Goal: Task Accomplishment & Management: Manage account settings

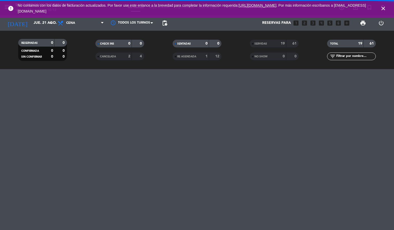
click at [383, 8] on icon "close" at bounding box center [383, 8] width 6 height 6
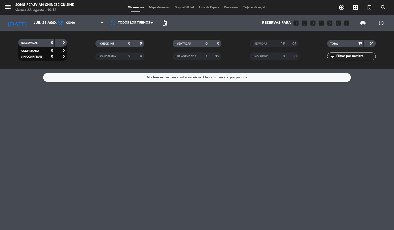
click at [157, 149] on div "No hay notas para este servicio. Haz clic para agregar una" at bounding box center [197, 149] width 394 height 161
click at [31, 22] on input "jue. 21 ago." at bounding box center [55, 22] width 49 height 9
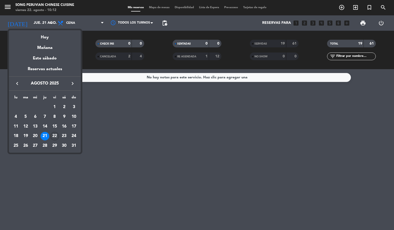
click at [55, 133] on div "22" at bounding box center [54, 136] width 9 height 9
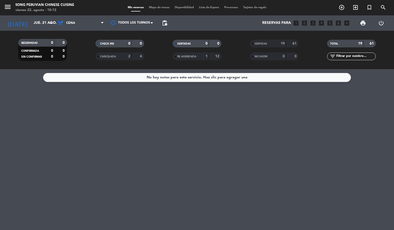
type input "vie. 22 ago."
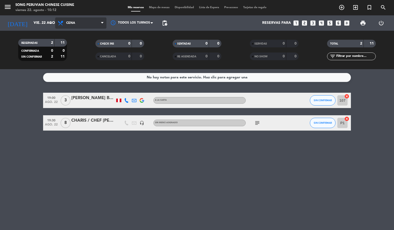
click at [73, 20] on span "Cena" at bounding box center [80, 22] width 51 height 11
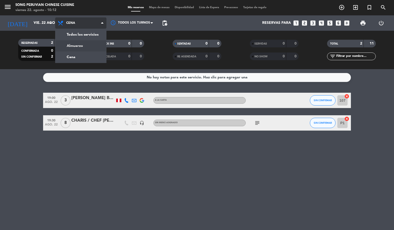
click at [83, 42] on div "menu Song Peruvian Chinese Cuisine viernes 22. agosto - 10:12 Mis reservas Mapa…" at bounding box center [197, 34] width 394 height 69
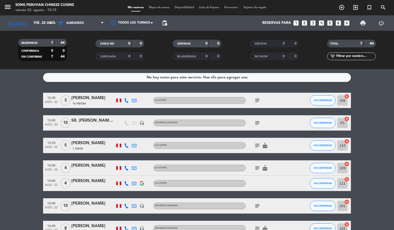
click at [156, 6] on span "Mapa de mesas" at bounding box center [159, 7] width 26 height 3
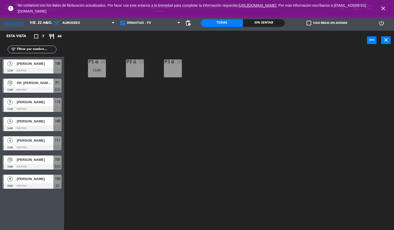
click at [382, 7] on icon "close" at bounding box center [383, 8] width 6 height 6
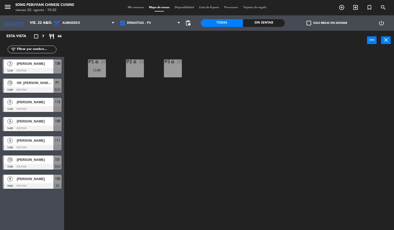
click at [173, 153] on div "P2 lock 10 P3 lock 10 P1 lock 10 13:00" at bounding box center [231, 140] width 326 height 180
click at [29, 179] on span "[PERSON_NAME]" at bounding box center [35, 178] width 37 height 5
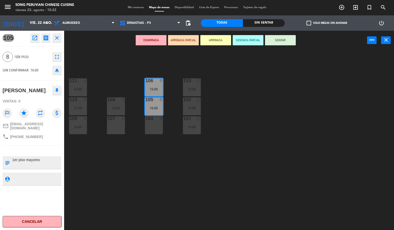
click at [126, 172] on div "103 10 15:00 106 8 16:00 111 4 14:00 102 10 15:00 105 8 16:00 108 3 12:30 110 5…" at bounding box center [231, 140] width 326 height 180
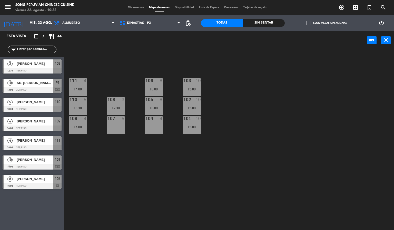
click at [46, 162] on span "[PERSON_NAME]" at bounding box center [35, 159] width 37 height 5
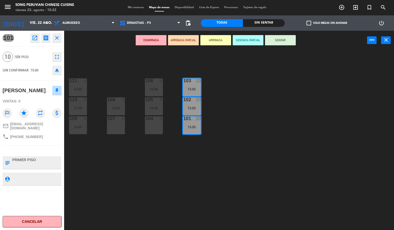
click at [135, 159] on div "103 10 15:00 106 8 16:00 111 4 14:00 102 10 15:00 105 8 16:00 108 3 12:30 110 5…" at bounding box center [231, 140] width 326 height 180
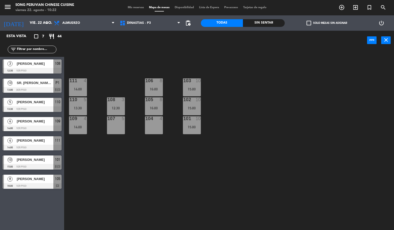
click at [28, 178] on span "[PERSON_NAME]" at bounding box center [35, 178] width 37 height 5
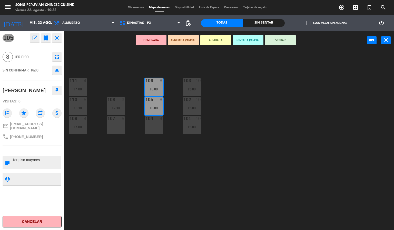
click at [86, 168] on div "103 10 15:00 106 8 16:00 111 4 14:00 102 10 15:00 105 8 16:00 108 3 12:30 110 5…" at bounding box center [231, 140] width 326 height 180
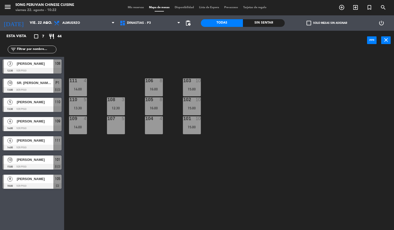
click at [38, 143] on span "[PERSON_NAME]" at bounding box center [35, 140] width 37 height 5
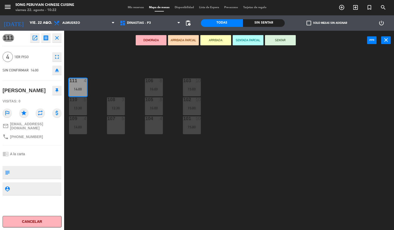
click at [130, 173] on div "103 10 15:00 106 8 16:00 111 4 14:00 102 10 15:00 105 8 16:00 108 3 12:30 110 5…" at bounding box center [231, 140] width 326 height 180
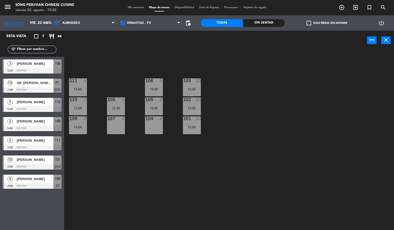
click at [80, 125] on div "109 4 14:00" at bounding box center [78, 125] width 18 height 18
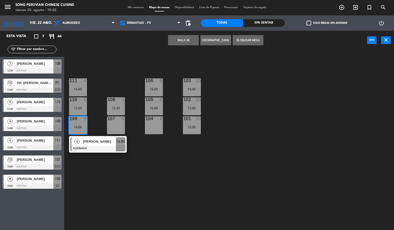
click at [78, 104] on div "110 5 13:30" at bounding box center [78, 106] width 18 height 18
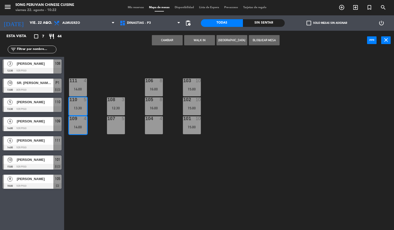
click at [168, 40] on button "Cambiar" at bounding box center [167, 40] width 31 height 10
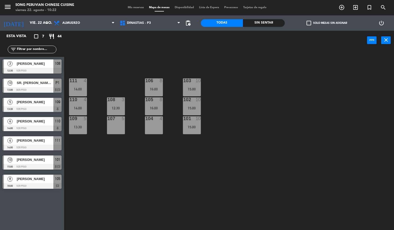
click at [44, 124] on span "[PERSON_NAME]" at bounding box center [35, 121] width 37 height 5
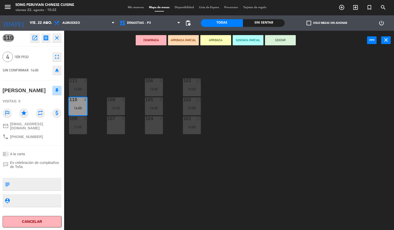
click at [136, 168] on div "103 10 15:00 106 8 16:00 111 4 14:00 102 10 15:00 105 8 16:00 108 3 12:30 110 4…" at bounding box center [231, 140] width 326 height 180
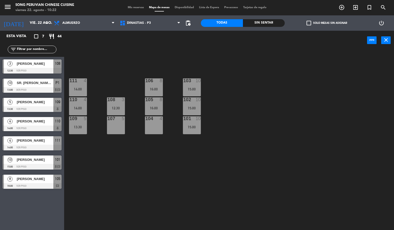
click at [25, 122] on span "[PERSON_NAME]" at bounding box center [35, 121] width 37 height 5
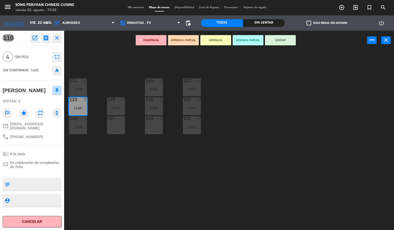
click at [108, 173] on div "103 10 15:00 106 8 16:00 111 4 14:00 102 10 15:00 105 8 16:00 108 3 12:30 110 4…" at bounding box center [231, 140] width 326 height 180
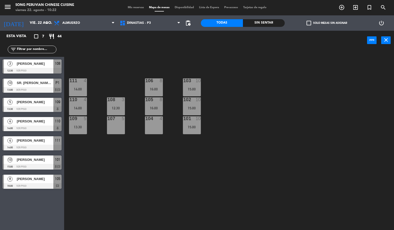
click at [36, 124] on span "[PERSON_NAME]" at bounding box center [35, 121] width 37 height 5
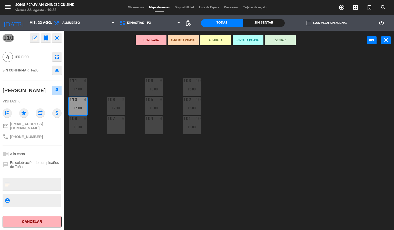
drag, startPoint x: 97, startPoint y: 168, endPoint x: 59, endPoint y: 136, distance: 49.6
click at [94, 167] on div "103 10 15:00 106 8 16:00 111 4 14:00 102 10 15:00 105 8 16:00 108 3 12:30 110 4…" at bounding box center [231, 140] width 326 height 180
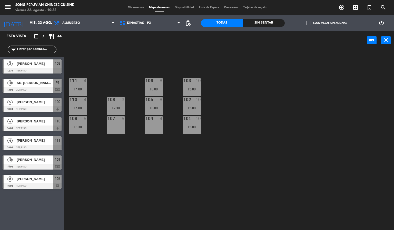
click at [27, 101] on span "[PERSON_NAME]" at bounding box center [35, 102] width 37 height 5
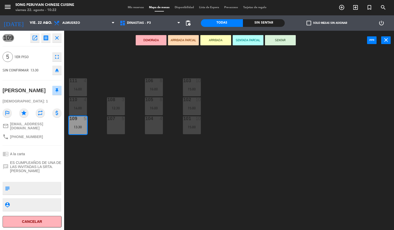
click at [120, 171] on div "103 10 15:00 106 8 16:00 111 4 14:00 102 10 15:00 105 8 16:00 108 3 12:30 110 4…" at bounding box center [231, 140] width 326 height 180
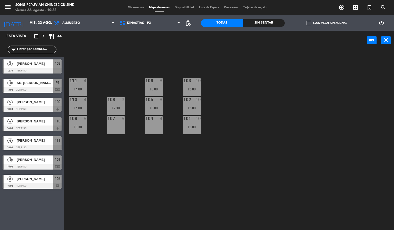
click at [32, 86] on div "SR. [PERSON_NAME] / CHEF [PERSON_NAME]" at bounding box center [34, 83] width 37 height 8
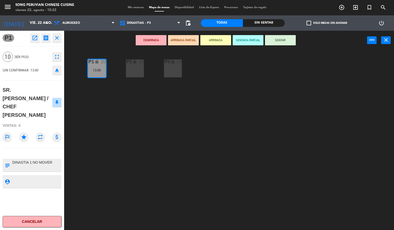
click at [131, 166] on div "P2 lock 10 P3 lock 10 P1 lock 10 13:00" at bounding box center [231, 140] width 326 height 180
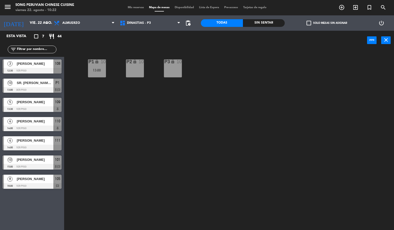
click at [26, 64] on span "[PERSON_NAME]" at bounding box center [35, 63] width 37 height 5
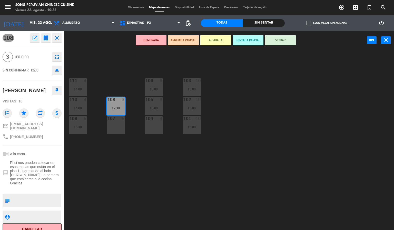
click at [134, 173] on div "103 10 15:00 106 8 16:00 111 4 14:00 102 10 15:00 105 8 16:00 108 3 12:30 110 4…" at bounding box center [231, 140] width 326 height 180
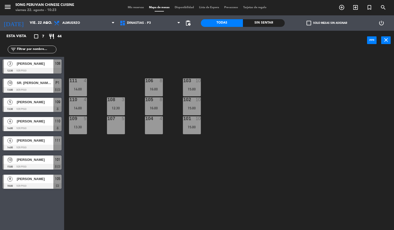
click at [122, 107] on div "12:30" at bounding box center [116, 108] width 18 height 4
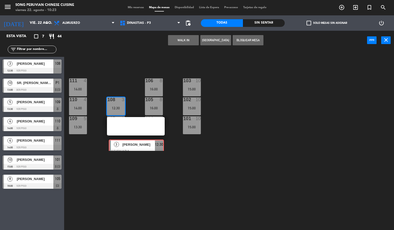
drag, startPoint x: 133, startPoint y: 126, endPoint x: 134, endPoint y: 133, distance: 6.2
click at [134, 133] on div "3 [PERSON_NAME] ASIGNADA 12:30" at bounding box center [135, 126] width 65 height 18
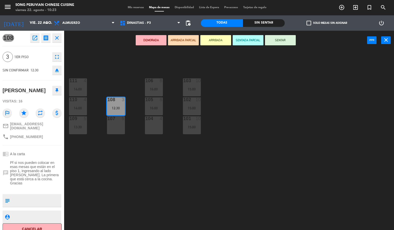
drag, startPoint x: 115, startPoint y: 192, endPoint x: 115, endPoint y: 130, distance: 61.3
click at [115, 186] on div "103 10 15:00 106 8 16:00 111 4 14:00 102 10 15:00 105 8 16:00 108 3 12:30 110 4…" at bounding box center [231, 140] width 326 height 180
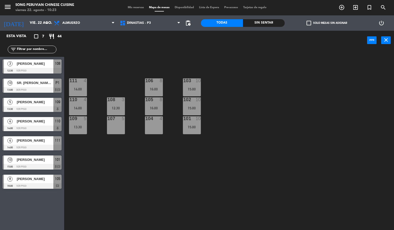
click at [111, 105] on div "108 3 12:30" at bounding box center [116, 106] width 18 height 18
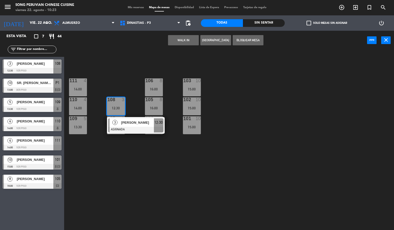
click at [127, 130] on div at bounding box center [135, 130] width 55 height 6
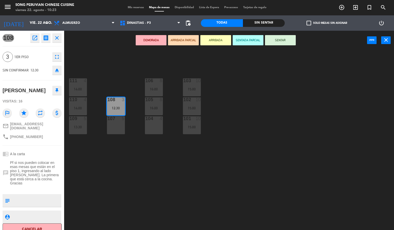
click at [135, 189] on div "103 10 15:00 106 8 16:00 111 4 14:00 102 10 15:00 105 8 16:00 108 3 12:30 110 4…" at bounding box center [231, 140] width 326 height 180
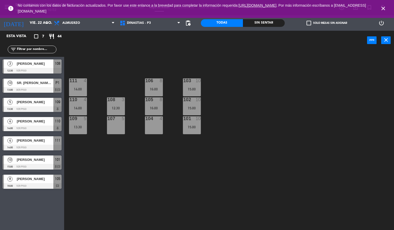
click at [383, 8] on icon "close" at bounding box center [383, 8] width 6 height 6
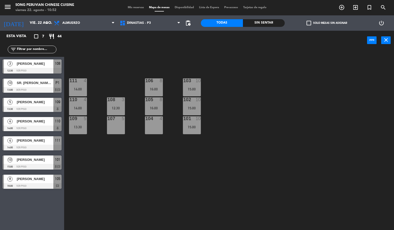
click at [111, 172] on div "103 10 15:00 106 8 16:00 111 4 14:00 102 10 15:00 105 8 16:00 108 3 12:30 110 4…" at bounding box center [231, 140] width 326 height 180
click at [204, 48] on div "power_input close" at bounding box center [215, 40] width 303 height 19
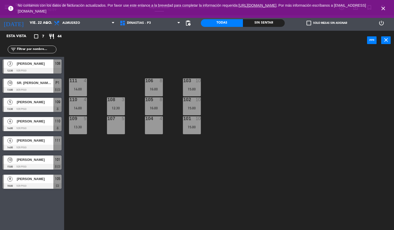
click at [244, 132] on div "103 10 15:00 106 8 16:00 111 4 14:00 102 10 15:00 105 8 16:00 108 3 12:30 110 4…" at bounding box center [231, 140] width 326 height 180
click at [383, 8] on icon "close" at bounding box center [383, 8] width 6 height 6
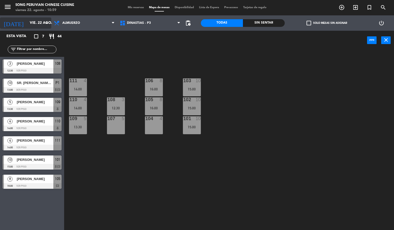
click at [27, 23] on input "vie. 22 ago." at bounding box center [51, 22] width 49 height 9
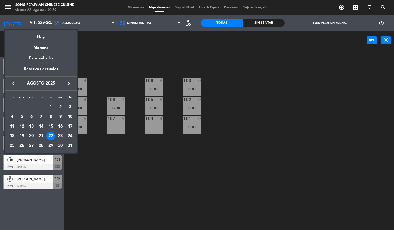
click at [68, 81] on icon "keyboard_arrow_right" at bounding box center [69, 84] width 6 height 6
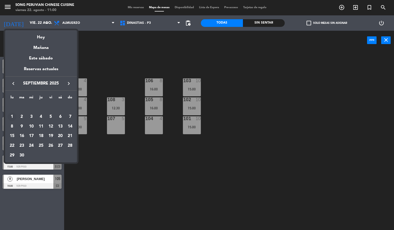
click at [12, 114] on div "1" at bounding box center [12, 117] width 9 height 9
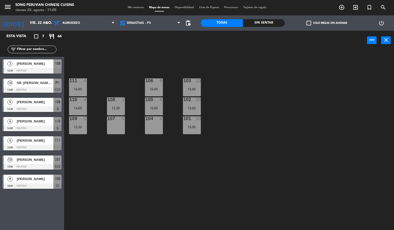
type input "lun. [DATE]"
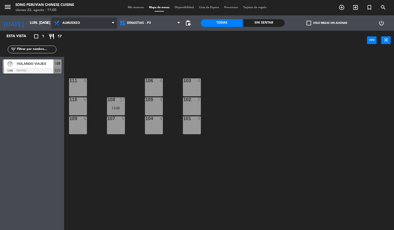
click at [94, 27] on span "Almuerzo" at bounding box center [84, 22] width 66 height 11
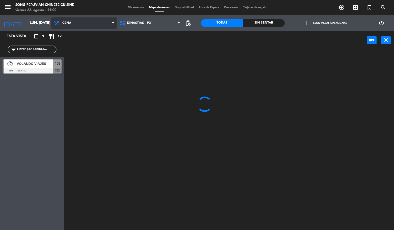
click at [91, 43] on ng-component "menu Song Peruvian Chinese Cuisine viernes 22. agosto - 11:00 Mis reservas Mapa…" at bounding box center [197, 115] width 394 height 231
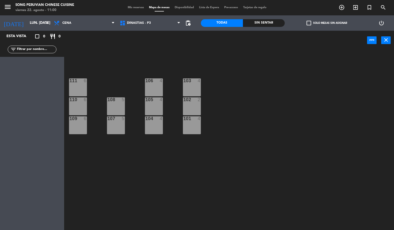
click at [99, 50] on div "103 4 106 4 111 6 102 2 105 4 108 5 110 6 101 4 104 4 107 5 109 6" at bounding box center [231, 140] width 326 height 180
click at [27, 25] on input "lun. [DATE]" at bounding box center [51, 22] width 49 height 9
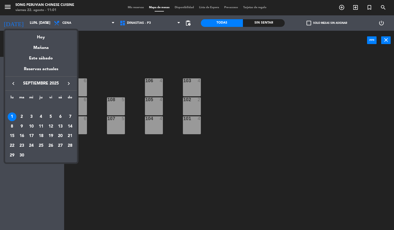
click at [13, 83] on icon "keyboard_arrow_left" at bounding box center [13, 84] width 6 height 6
click at [313, 125] on div at bounding box center [197, 115] width 394 height 230
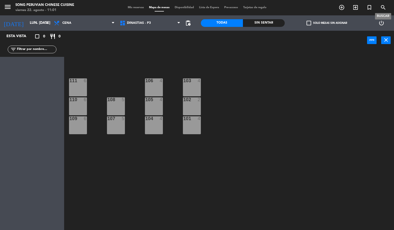
click at [385, 6] on icon "search" at bounding box center [383, 7] width 6 height 6
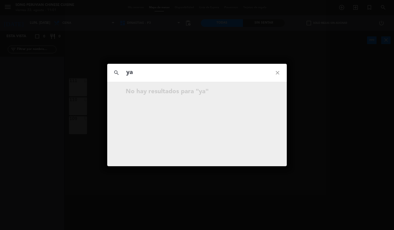
type input "y"
click at [278, 72] on icon "close" at bounding box center [277, 73] width 18 height 18
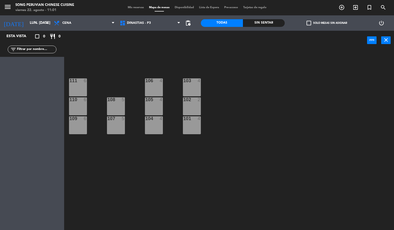
click at [278, 113] on div "103 4 106 4 111 6 102 2 105 4 108 5 110 6 101 4 104 4 107 5 109 6" at bounding box center [231, 140] width 326 height 180
click at [383, 8] on icon "search" at bounding box center [383, 7] width 6 height 6
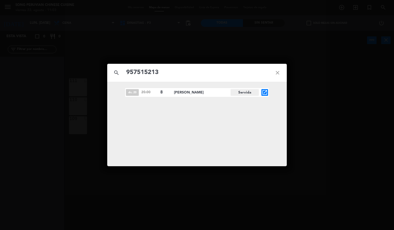
type input "957515213"
click at [299, 45] on div "search 957515213 close dic. 20 20:00 8 [PERSON_NAME] Servida open_in_new" at bounding box center [197, 115] width 394 height 230
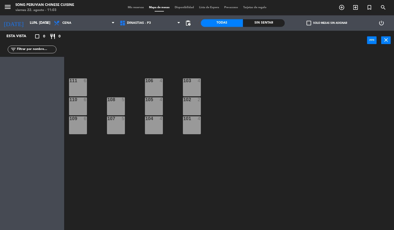
click at [384, 2] on div "menu Song Peruvian Chinese Cuisine viernes 22. agosto - 11:03 Mis reservas Mapa…" at bounding box center [197, 7] width 394 height 15
click at [382, 7] on icon "search" at bounding box center [383, 7] width 6 height 6
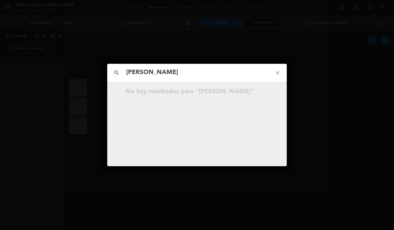
click at [130, 73] on input "[PERSON_NAME]" at bounding box center [197, 72] width 143 height 11
type input "kam"
click at [170, 106] on div "search kam close No hay resultados para "kam"" at bounding box center [197, 115] width 180 height 103
drag, startPoint x: 249, startPoint y: 70, endPoint x: 52, endPoint y: 83, distance: 197.4
click at [52, 83] on div "search kam close No hay resultados para "kam"" at bounding box center [197, 115] width 394 height 230
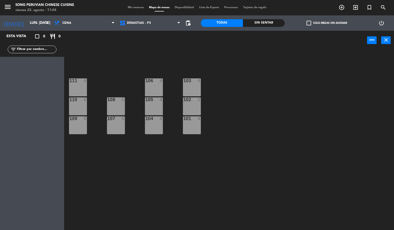
click at [253, 63] on div "103 4 106 4 111 6 102 2 105 4 108 5 110 6 101 4 104 4 107 5 109 6" at bounding box center [231, 140] width 326 height 180
click at [28, 23] on input "lun. [DATE]" at bounding box center [51, 22] width 49 height 9
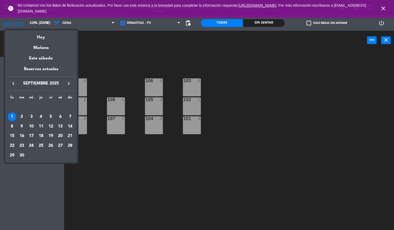
click at [72, 145] on div "28" at bounding box center [70, 146] width 9 height 9
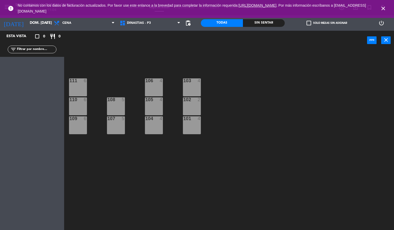
click at [382, 7] on icon "close" at bounding box center [383, 8] width 6 height 6
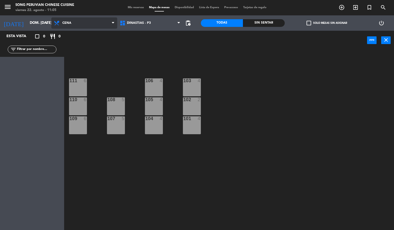
click at [73, 26] on span "Cena" at bounding box center [84, 22] width 66 height 11
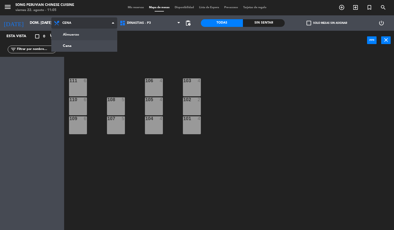
click at [78, 30] on div "Almuerzo Cena Cena Almuerzo Cena" at bounding box center [84, 22] width 66 height 15
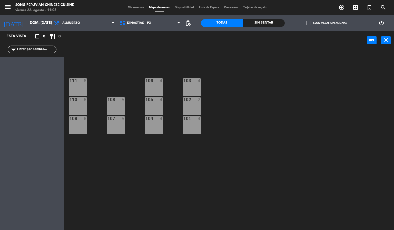
click at [151, 55] on div "103 4 106 4 111 6 102 2 105 4 108 5 110 6 101 4 104 4 107 5 109 6" at bounding box center [231, 140] width 326 height 180
click at [33, 26] on input "dom. [DATE]" at bounding box center [51, 22] width 49 height 9
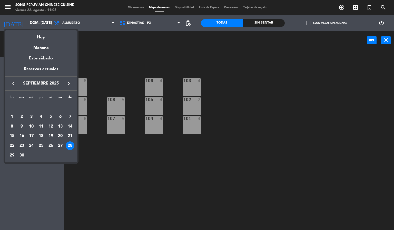
click at [13, 82] on icon "keyboard_arrow_left" at bounding box center [13, 84] width 6 height 6
click at [38, 145] on div "28" at bounding box center [41, 146] width 9 height 9
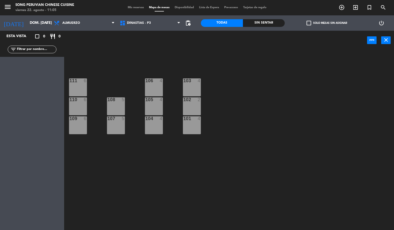
type input "jue. 28 ago."
click at [109, 53] on div "103 4 106 4 111 6 102 2 105 5 13:30 108 5 110 6 101 4 104 5 13:30 107 5 109 6" at bounding box center [231, 140] width 326 height 180
click at [40, 65] on span "[PERSON_NAME]" at bounding box center [35, 63] width 37 height 5
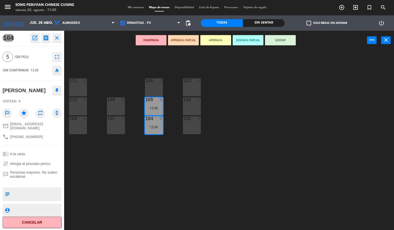
click at [112, 156] on div "103 4 106 4 111 6 102 2 105 5 13:30 108 5 110 6 101 4 104 5 13:30 107 5 109 6" at bounding box center [231, 140] width 326 height 180
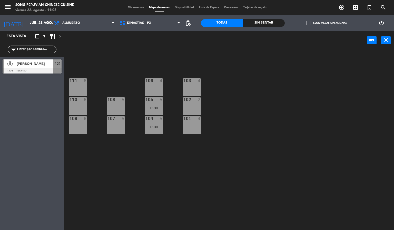
click at [154, 119] on div at bounding box center [154, 118] width 8 height 5
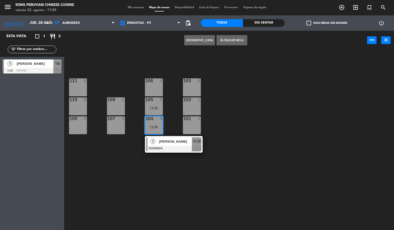
click at [78, 128] on div "109 6" at bounding box center [78, 125] width 18 height 18
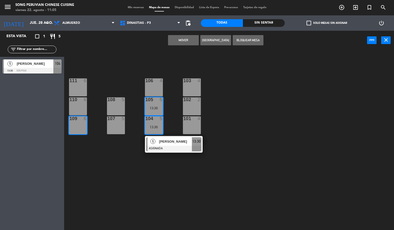
click at [180, 40] on button "Mover" at bounding box center [183, 40] width 31 height 10
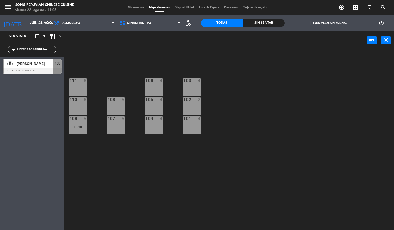
click at [112, 166] on div "103 4 106 4 111 6 102 2 105 4 108 5 110 6 101 4 104 4 107 5 109 5 13:30" at bounding box center [231, 140] width 326 height 180
click at [31, 68] on div at bounding box center [32, 71] width 59 height 6
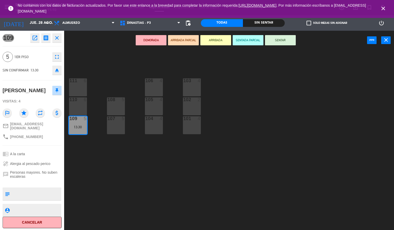
click at [383, 9] on icon "close" at bounding box center [383, 8] width 6 height 6
click at [295, 115] on div "103 4 106 4 111 6 102 2 105 4 108 5 110 6 101 4 104 4 107 5 109 5 13:30" at bounding box center [231, 140] width 326 height 180
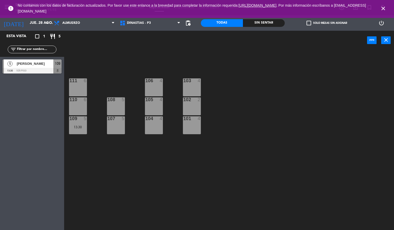
click at [383, 9] on icon "close" at bounding box center [383, 8] width 6 height 6
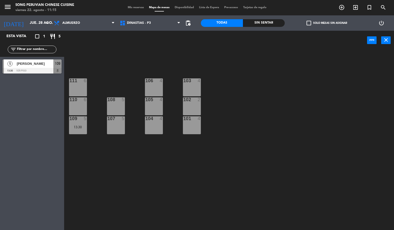
click at [111, 48] on div "power_input close" at bounding box center [215, 40] width 303 height 19
click at [133, 23] on span "DINASTIAS - P3" at bounding box center [139, 23] width 24 height 4
click at [249, 75] on div "103 4 106 4 111 6 102 2 105 4 108 5 110 6 101 4 104 4 107 5 109 5 13:30" at bounding box center [231, 140] width 326 height 180
click at [39, 62] on span "[PERSON_NAME]" at bounding box center [35, 63] width 37 height 5
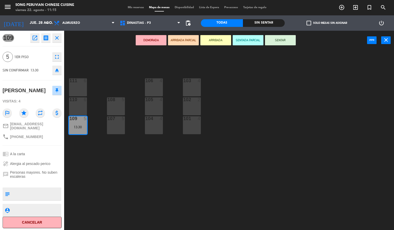
click at [56, 54] on icon "fullscreen" at bounding box center [57, 57] width 6 height 6
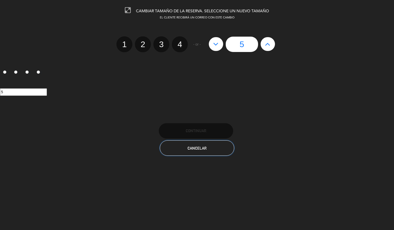
click at [211, 148] on button "Cancelar" at bounding box center [197, 148] width 74 height 15
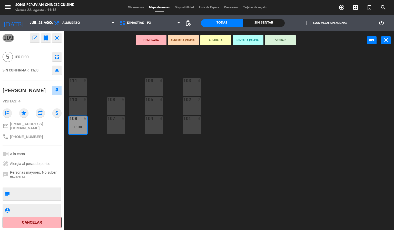
click at [126, 171] on div "103 4 106 4 111 6 102 2 105 4 108 5 110 6 101 4 104 4 107 5 109 5 13:30" at bounding box center [231, 140] width 326 height 180
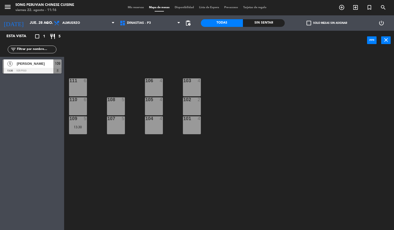
click at [133, 7] on span "Mis reservas" at bounding box center [135, 7] width 21 height 3
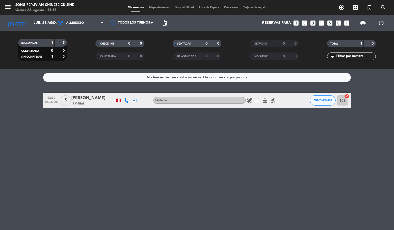
click at [155, 6] on span "Mapa de mesas" at bounding box center [159, 7] width 26 height 3
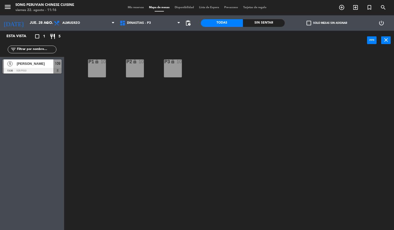
click at [131, 7] on span "Mis reservas" at bounding box center [135, 7] width 21 height 3
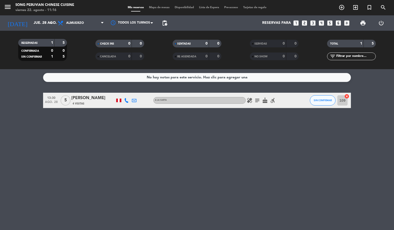
click at [91, 97] on div "[PERSON_NAME]" at bounding box center [93, 98] width 44 height 7
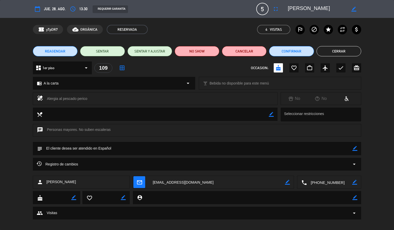
click at [338, 51] on button "Cerrar" at bounding box center [338, 51] width 45 height 10
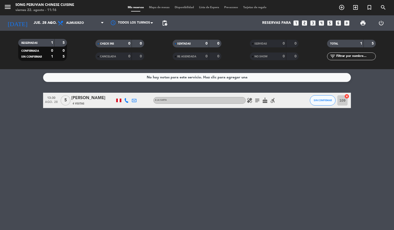
click at [153, 6] on span "Mapa de mesas" at bounding box center [159, 7] width 26 height 3
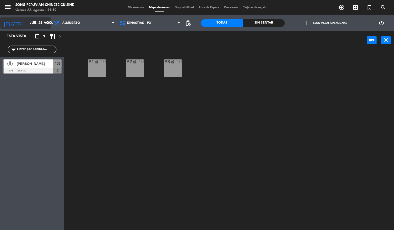
click at [32, 23] on input "jue. 28 ago." at bounding box center [51, 22] width 49 height 9
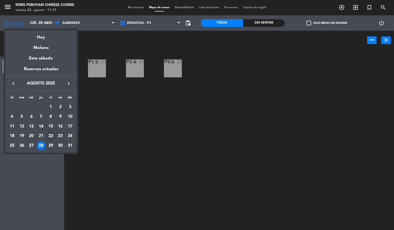
click at [51, 138] on div "22" at bounding box center [50, 136] width 9 height 9
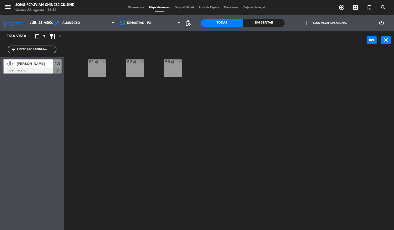
type input "vie. 22 ago."
